Goal: Task Accomplishment & Management: Use online tool/utility

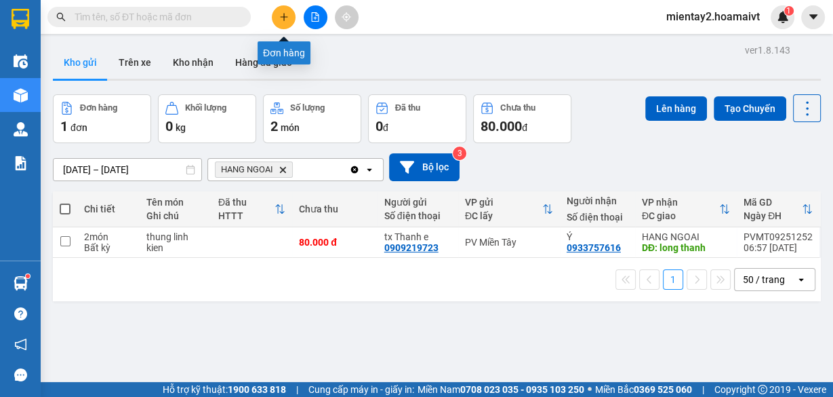
click at [286, 16] on icon "plus" at bounding box center [283, 16] width 9 height 9
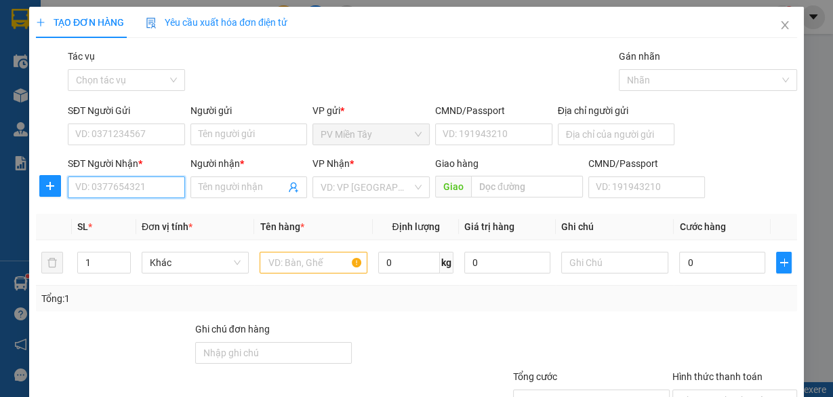
click at [117, 194] on input "SĐT Người Nhận *" at bounding box center [126, 187] width 117 height 22
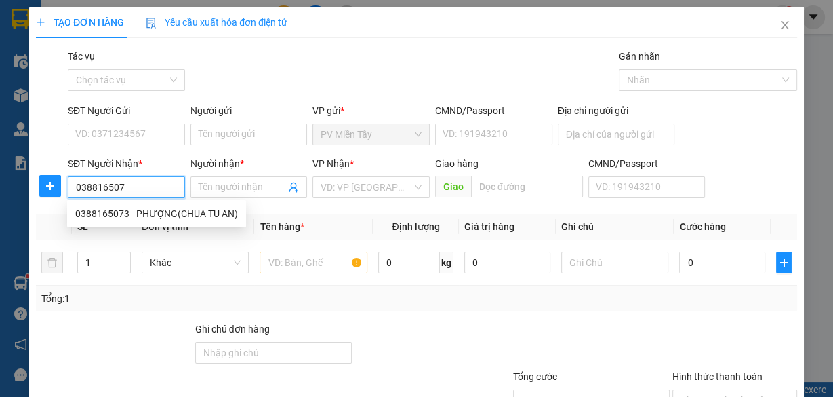
type input "0388165073"
click at [147, 212] on div "0388165073 - PHƯỢNG(CHUA TU AN)" at bounding box center [156, 213] width 163 height 15
type input "PHƯỢNG(CHUA TU AN)"
type input "my xuan"
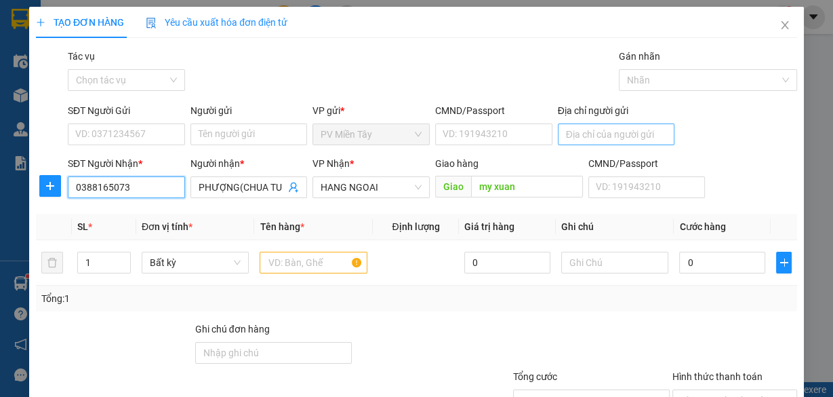
type input "0388165073"
click at [602, 134] on input "Địa chỉ người gửi" at bounding box center [616, 134] width 117 height 22
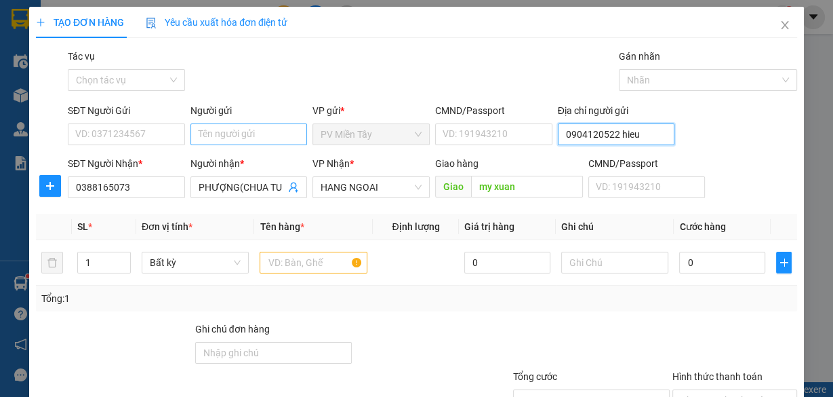
type input "0904120522 hieu"
click at [269, 131] on input "Người gửi" at bounding box center [249, 134] width 117 height 22
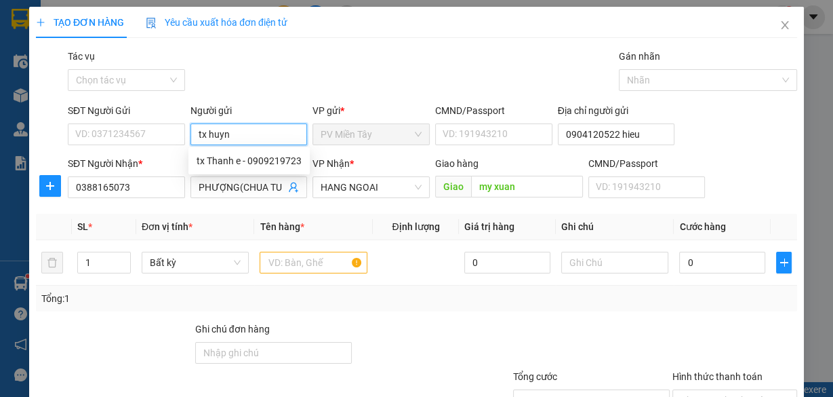
type input "tx huynh"
click at [263, 157] on div "tx huynh - 0937111467" at bounding box center [247, 160] width 100 height 15
type input "0937111467"
type input "tx huynh"
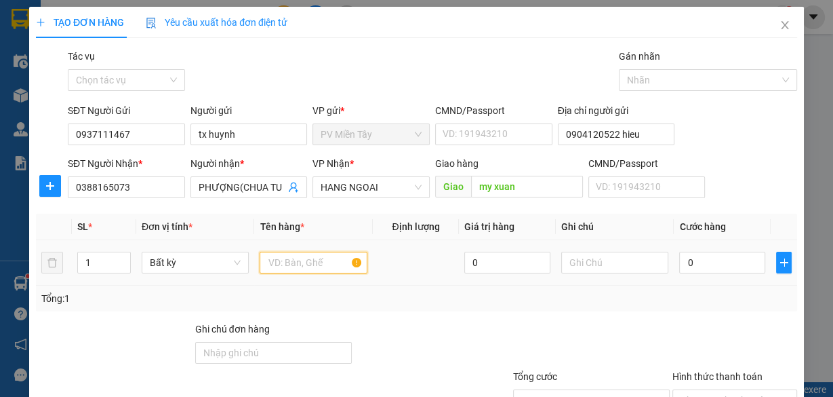
click at [283, 264] on input "text" at bounding box center [314, 263] width 108 height 22
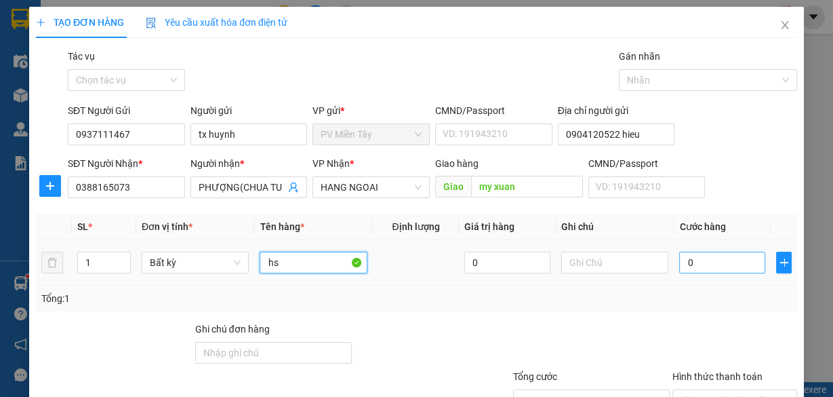
type input "hs"
click at [711, 269] on input "0" at bounding box center [723, 263] width 86 height 22
type input "3"
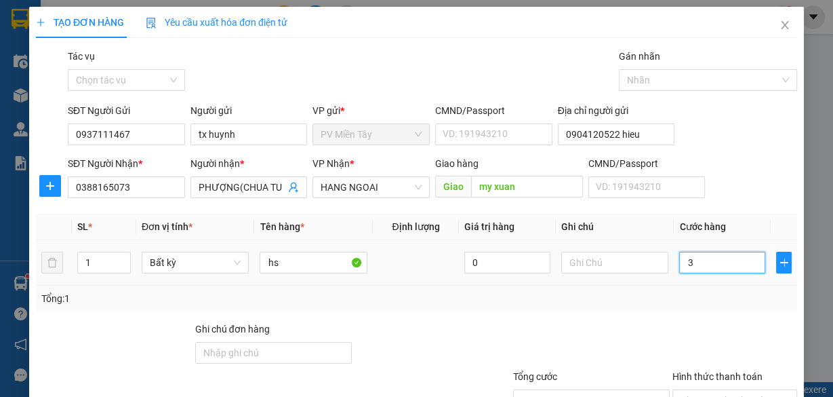
type input "0"
click at [711, 267] on input "0" at bounding box center [723, 263] width 86 height 22
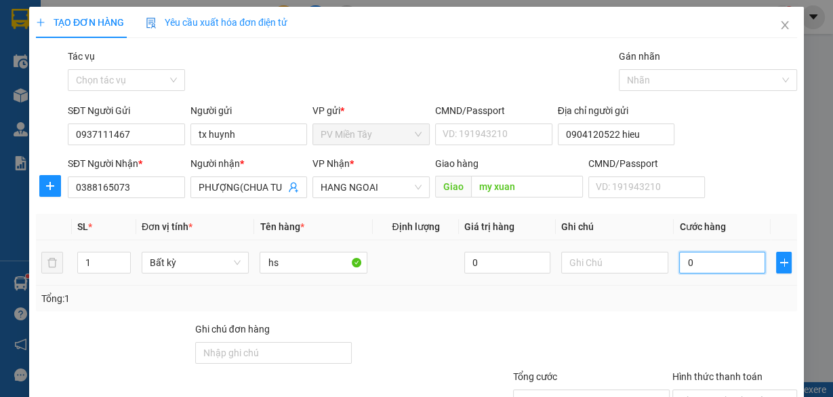
type input "4"
type input "40"
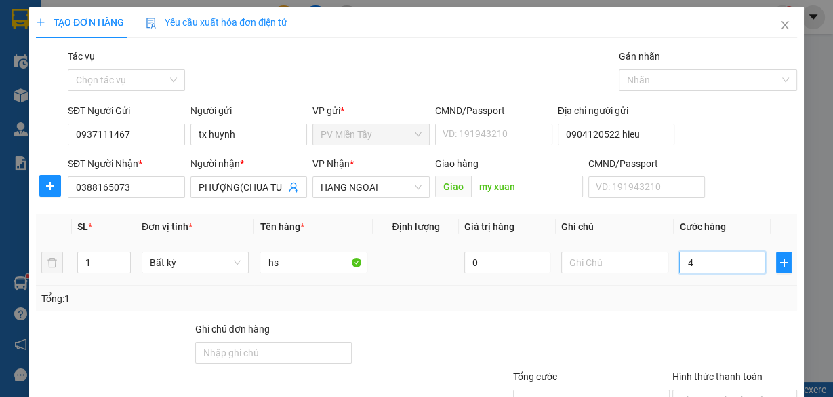
type input "40"
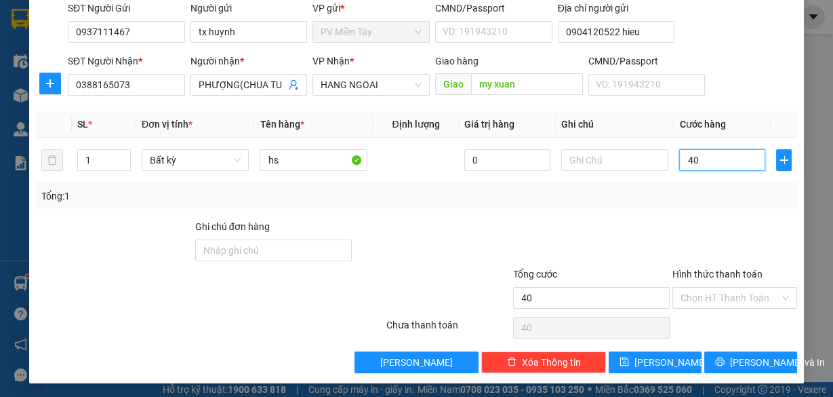
scroll to position [103, 0]
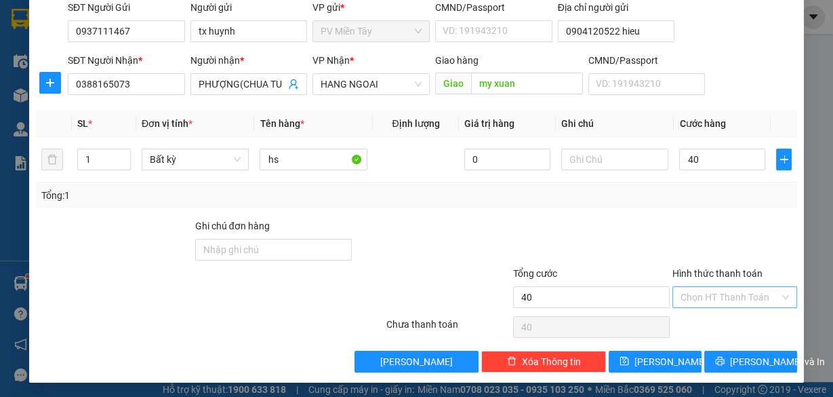
type input "40.000"
click at [698, 292] on input "Hình thức thanh toán" at bounding box center [730, 297] width 99 height 20
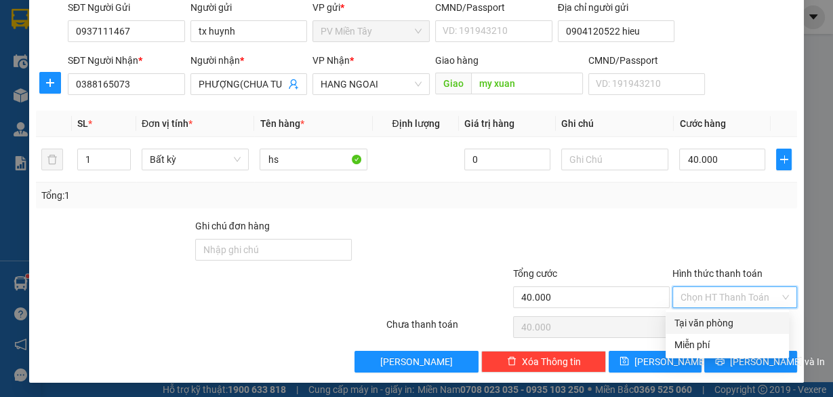
click at [698, 317] on div "Tại văn phòng" at bounding box center [727, 322] width 107 height 15
type input "0"
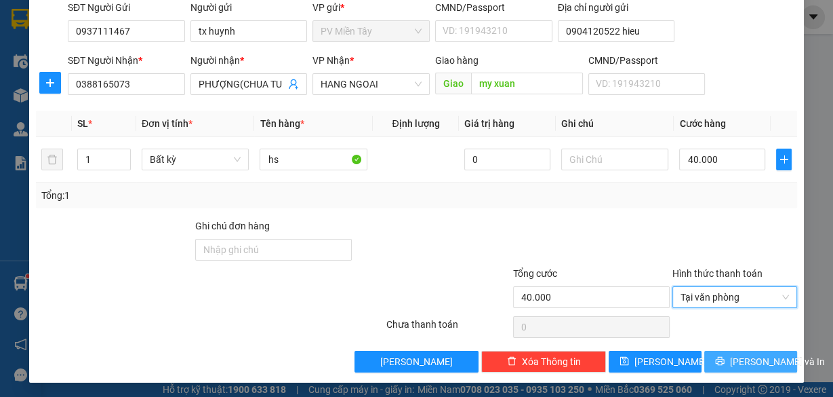
click at [751, 361] on span "[PERSON_NAME] và In" at bounding box center [777, 361] width 95 height 15
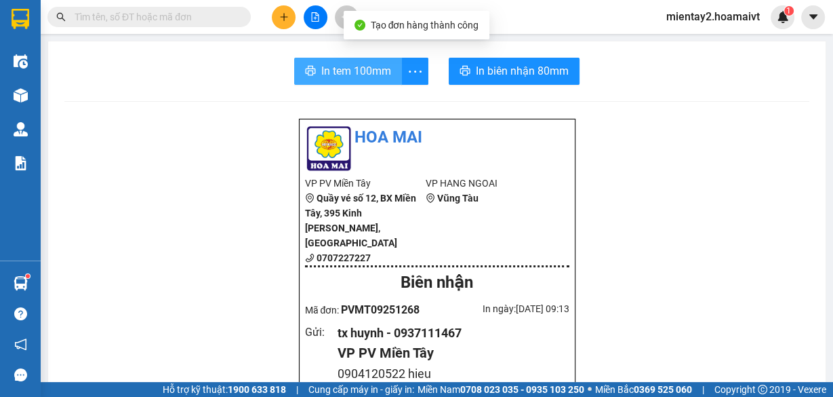
click at [383, 79] on span "In tem 100mm" at bounding box center [356, 70] width 70 height 17
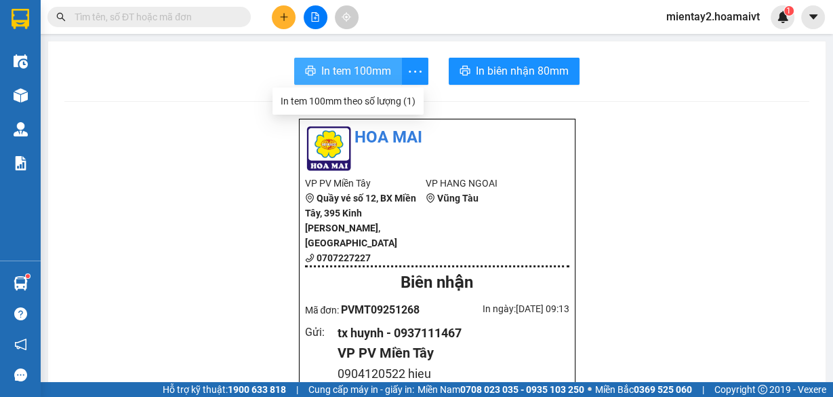
click at [359, 67] on span "In tem 100mm" at bounding box center [356, 70] width 70 height 17
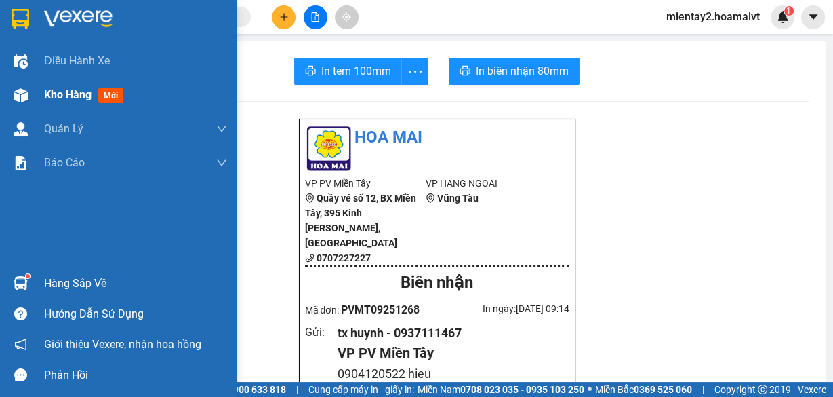
click at [71, 94] on span "Kho hàng" at bounding box center [67, 94] width 47 height 13
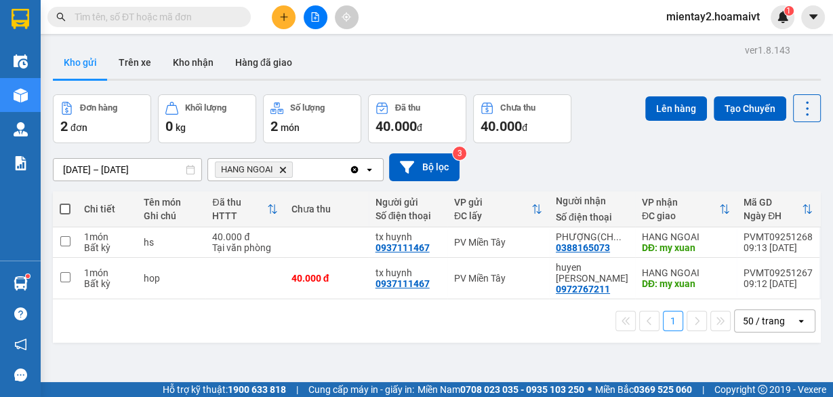
click at [62, 212] on span at bounding box center [65, 208] width 11 height 11
click at [65, 202] on input "checkbox" at bounding box center [65, 202] width 0 height 0
checkbox input "true"
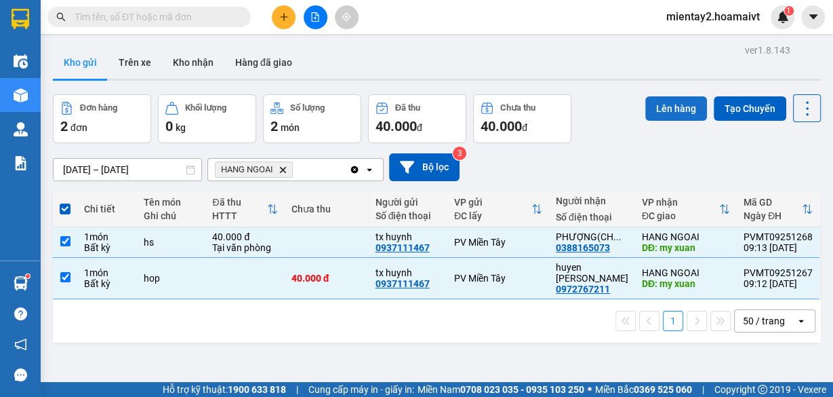
click at [670, 113] on button "Lên hàng" at bounding box center [677, 108] width 62 height 24
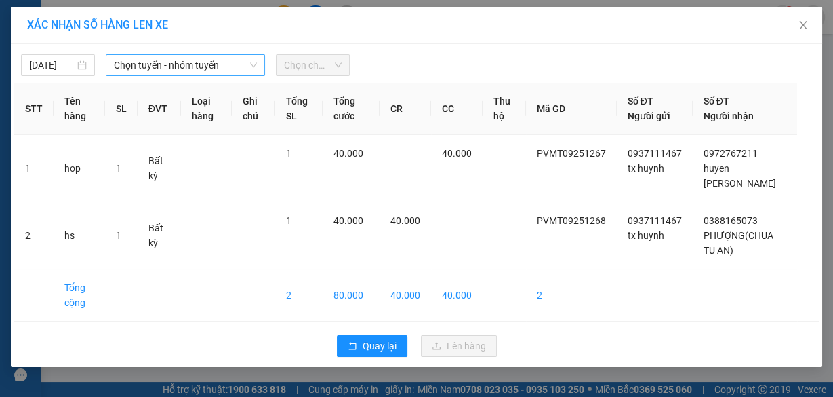
click at [221, 61] on span "Chọn tuyến - nhóm tuyến" at bounding box center [185, 65] width 143 height 20
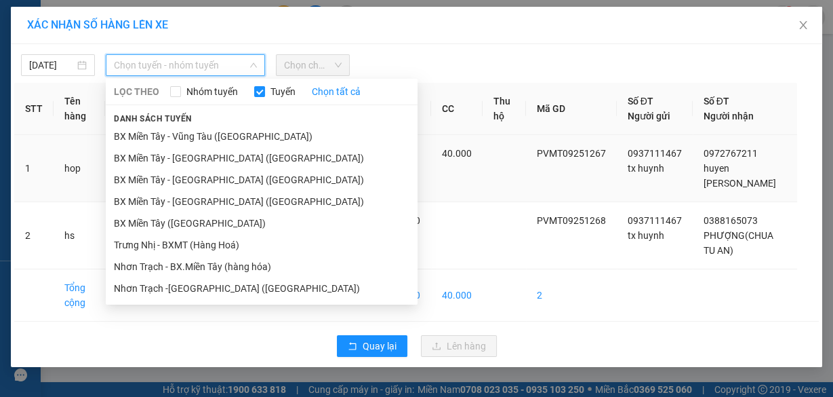
drag, startPoint x: 179, startPoint y: 220, endPoint x: 196, endPoint y: 171, distance: 51.7
click at [180, 220] on li "BX Miền Tây ([GEOGRAPHIC_DATA])" at bounding box center [262, 223] width 312 height 22
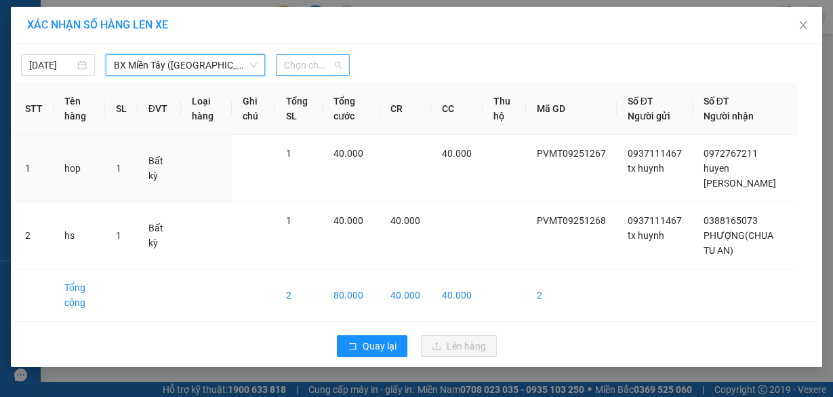
click at [298, 62] on span "Chọn chuyến" at bounding box center [313, 65] width 58 height 20
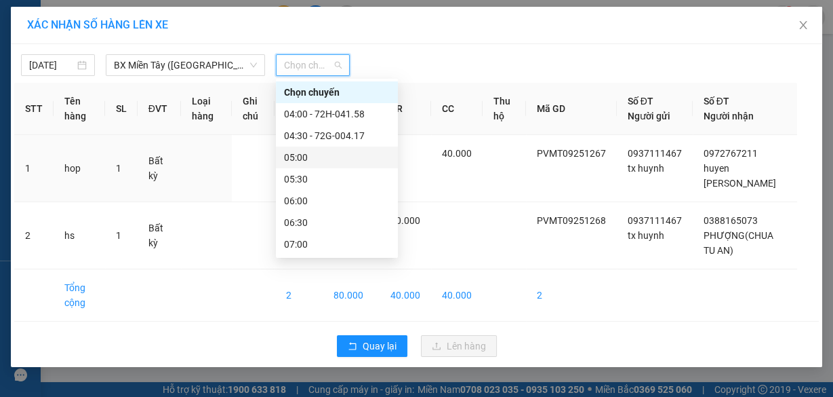
click at [345, 148] on div "05:00" at bounding box center [337, 157] width 122 height 22
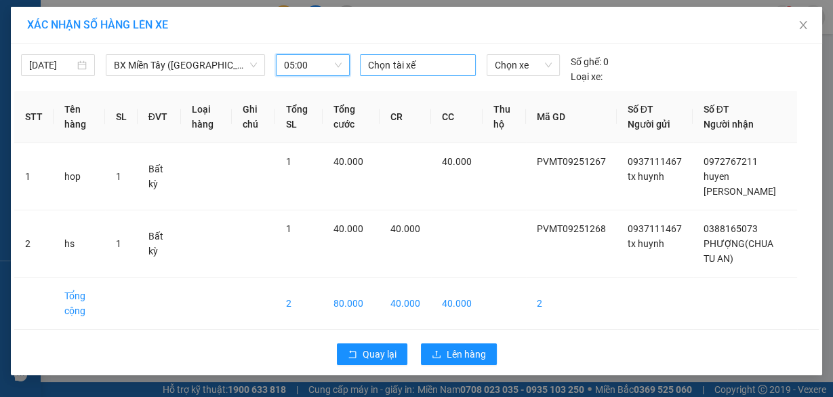
drag, startPoint x: 391, startPoint y: 58, endPoint x: 391, endPoint y: 65, distance: 6.8
click at [391, 58] on div at bounding box center [417, 65] width 109 height 16
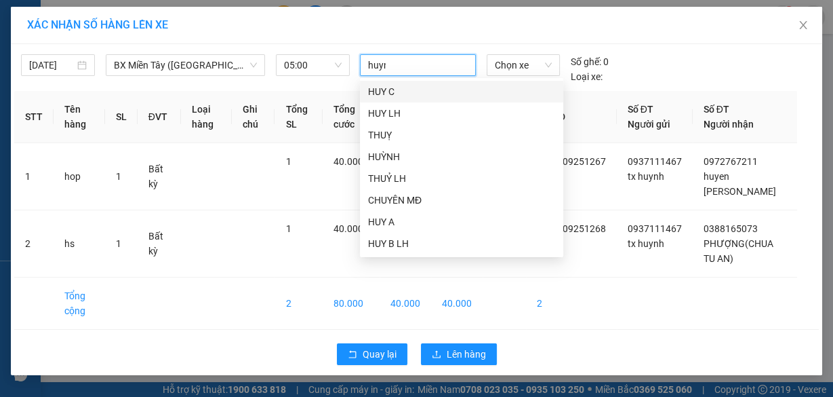
type input "huynh"
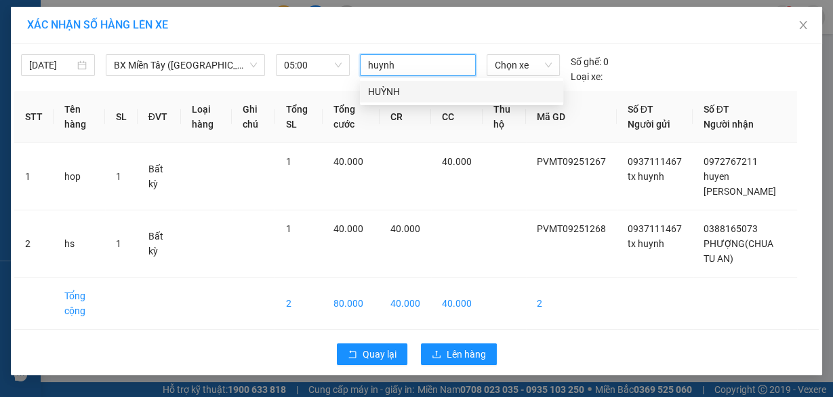
click at [377, 89] on div "HUỲNH" at bounding box center [461, 91] width 187 height 15
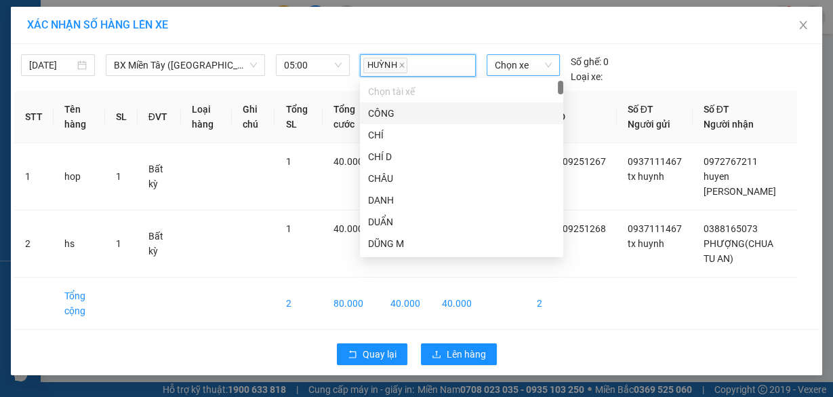
click at [513, 61] on span "Chọn xe" at bounding box center [523, 65] width 57 height 20
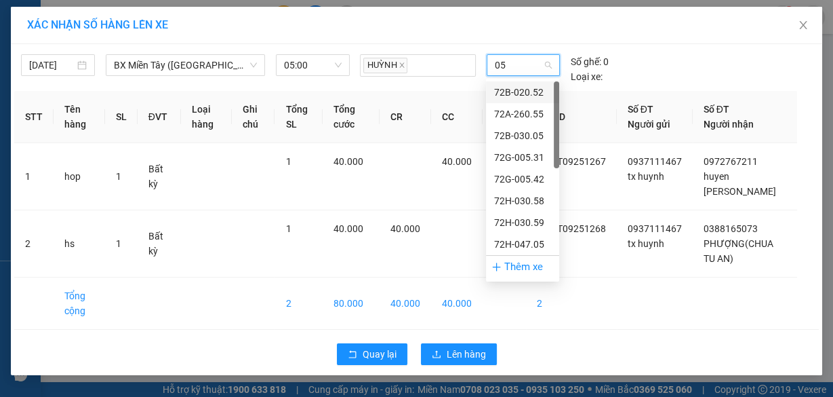
type input "053"
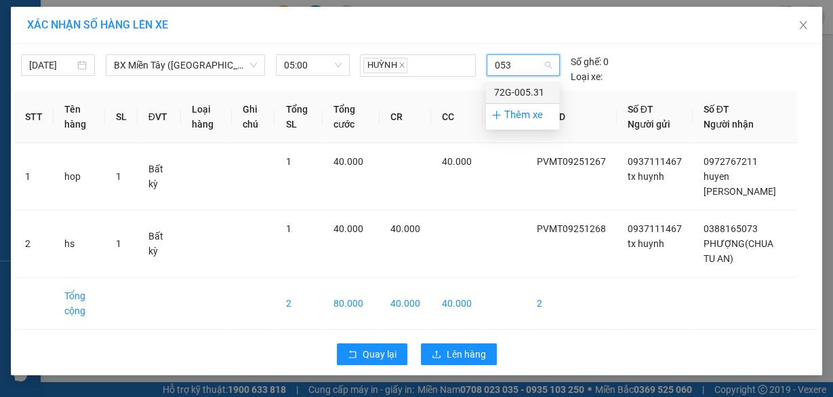
click at [523, 92] on div "72G-005.31" at bounding box center [522, 92] width 57 height 15
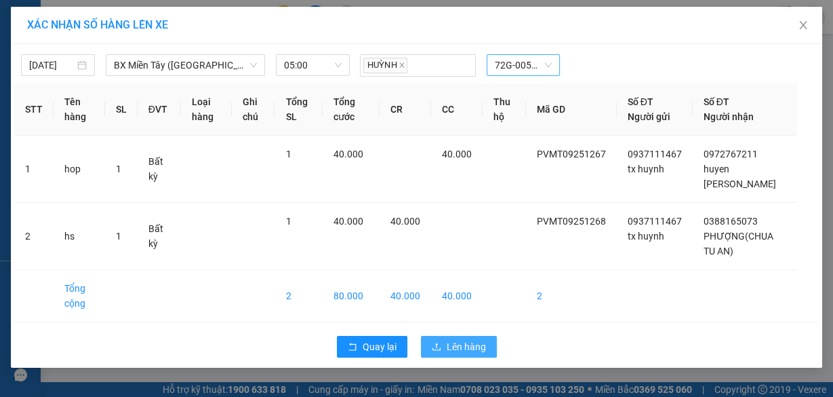
click at [484, 339] on span "Lên hàng" at bounding box center [466, 346] width 39 height 15
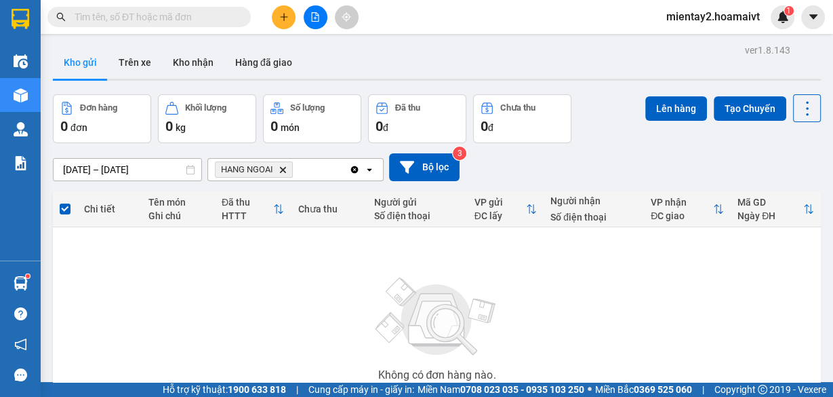
click at [281, 170] on icon "HANG NGOAI, close by backspace" at bounding box center [283, 169] width 6 height 6
